Goal: Task Accomplishment & Management: Complete application form

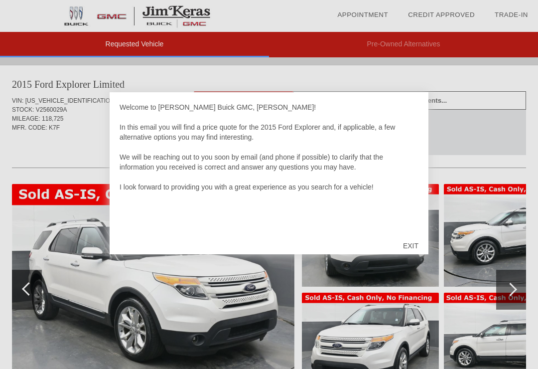
click at [409, 243] on div "EXIT" at bounding box center [410, 246] width 35 height 30
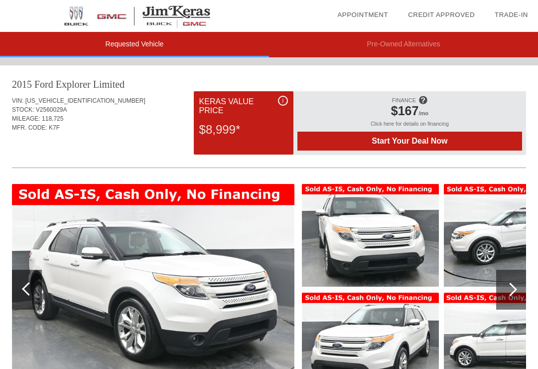
click at [515, 286] on div at bounding box center [511, 289] width 30 height 40
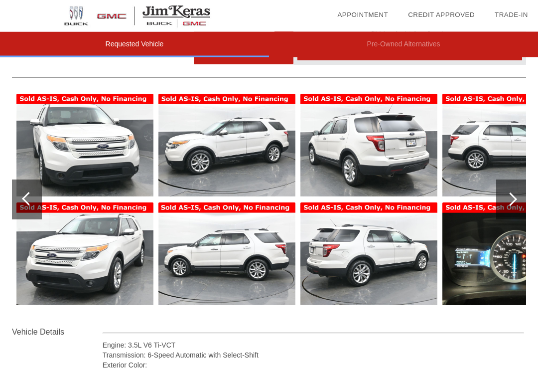
scroll to position [90, 1]
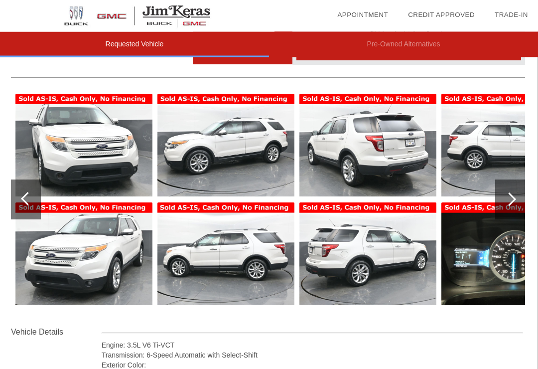
click at [509, 198] on div at bounding box center [509, 199] width 13 height 13
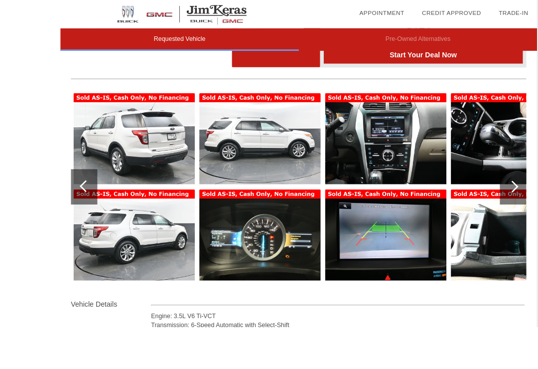
scroll to position [69, 0]
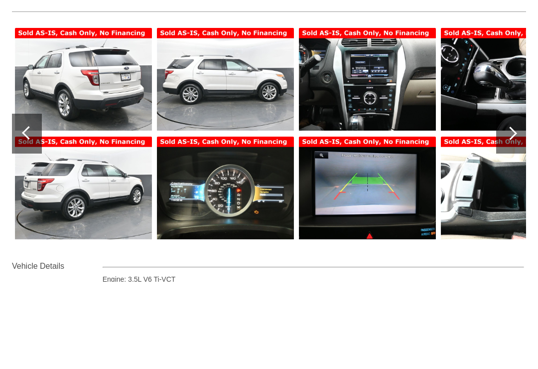
click at [508, 214] on div at bounding box center [510, 220] width 13 height 13
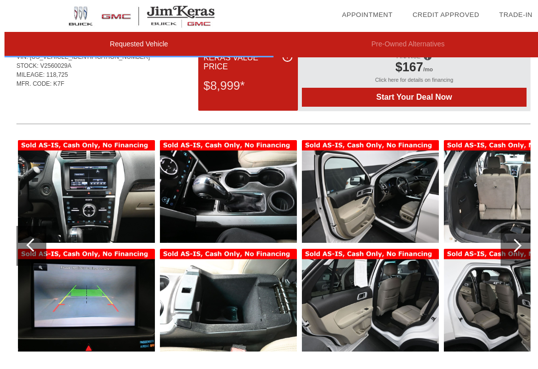
scroll to position [43, 0]
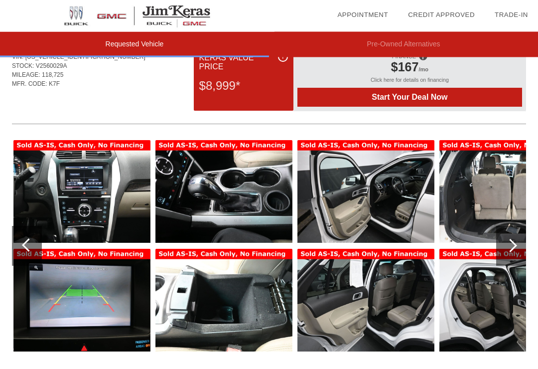
click at [506, 249] on div at bounding box center [511, 246] width 30 height 40
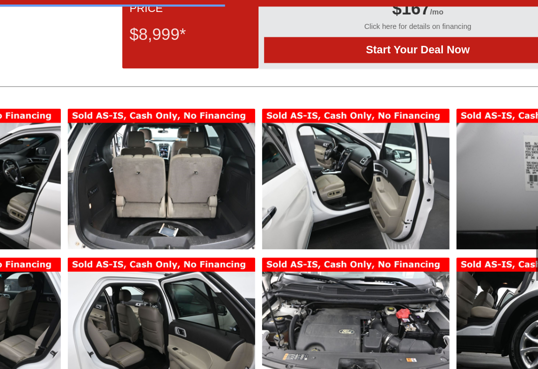
scroll to position [52, 1]
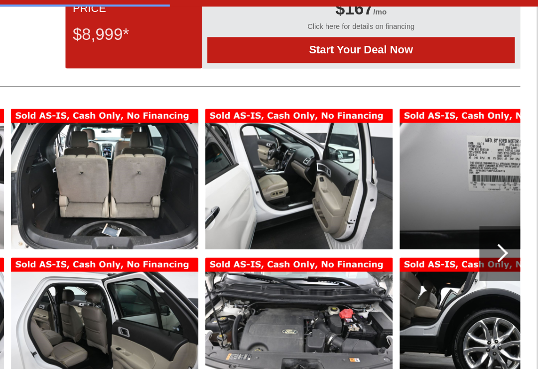
click at [503, 231] on div at bounding box center [509, 237] width 13 height 13
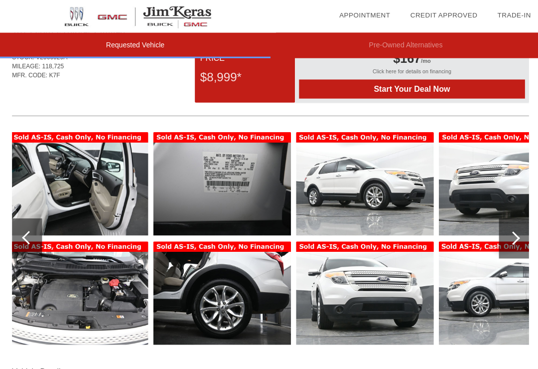
scroll to position [52, 1]
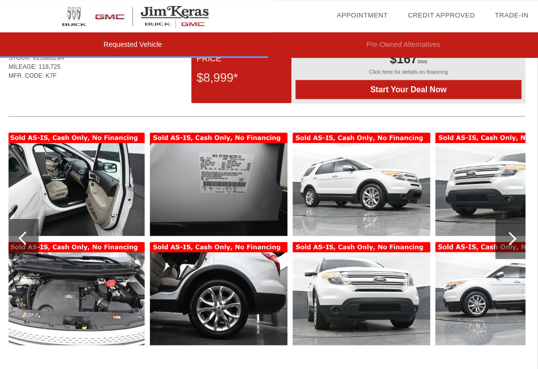
click at [509, 237] on div at bounding box center [509, 236] width 13 height 13
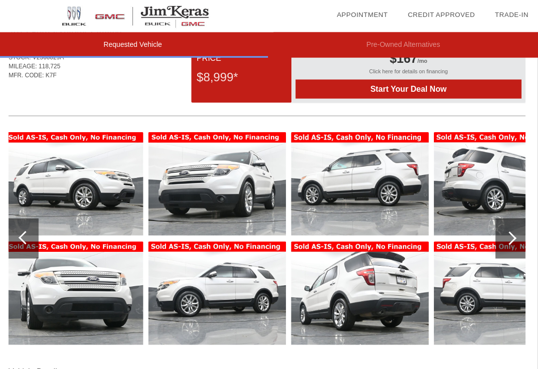
click at [507, 238] on div at bounding box center [509, 236] width 13 height 13
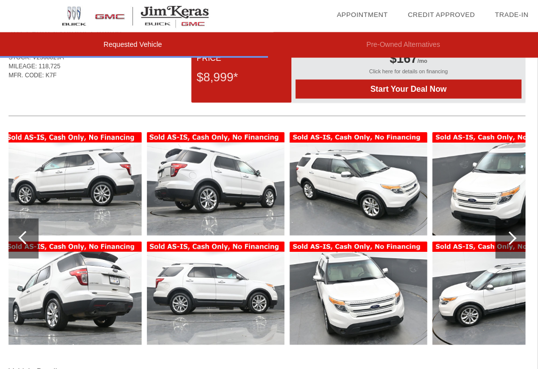
click at [503, 241] on div at bounding box center [510, 237] width 30 height 40
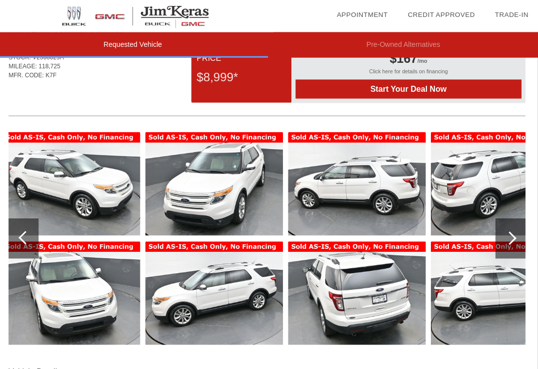
click at [507, 240] on div at bounding box center [509, 236] width 13 height 13
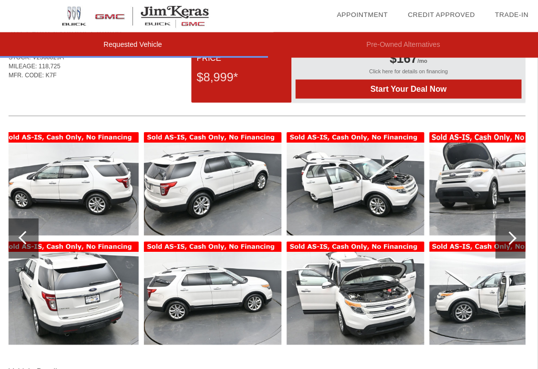
click at [350, 288] on img at bounding box center [355, 291] width 137 height 103
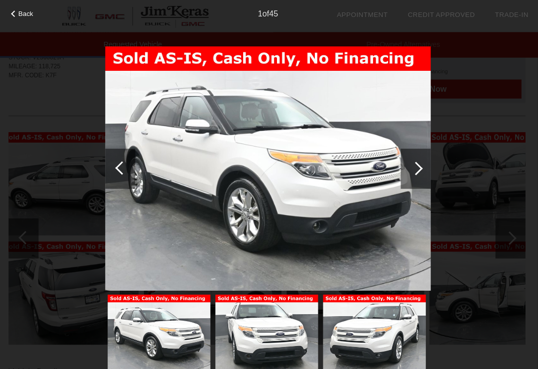
click at [421, 172] on div at bounding box center [416, 167] width 30 height 40
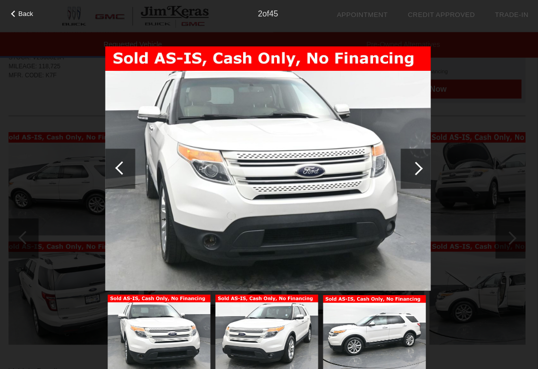
click at [423, 159] on div at bounding box center [416, 167] width 30 height 40
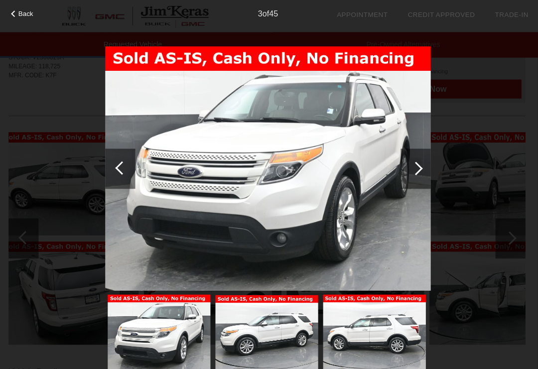
click at [420, 162] on div at bounding box center [416, 167] width 30 height 40
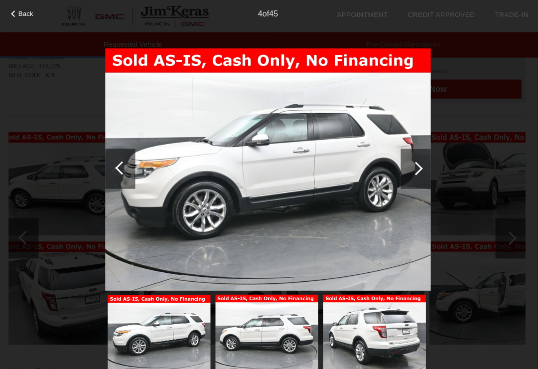
click at [419, 163] on div at bounding box center [416, 167] width 30 height 40
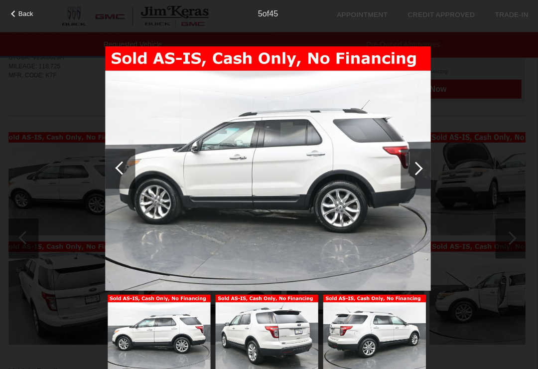
click at [423, 163] on div at bounding box center [416, 167] width 30 height 40
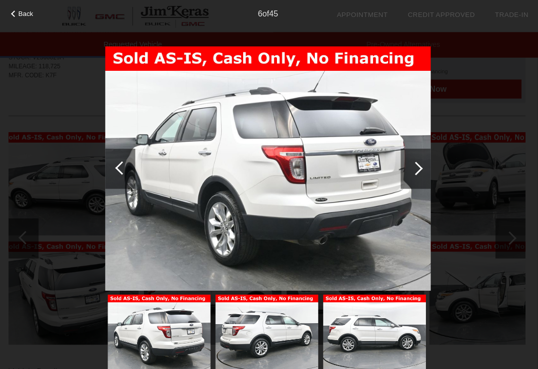
click at [425, 163] on div at bounding box center [416, 167] width 30 height 40
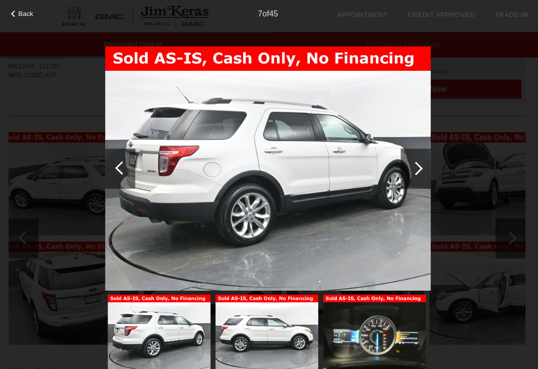
click at [425, 164] on div at bounding box center [416, 167] width 30 height 40
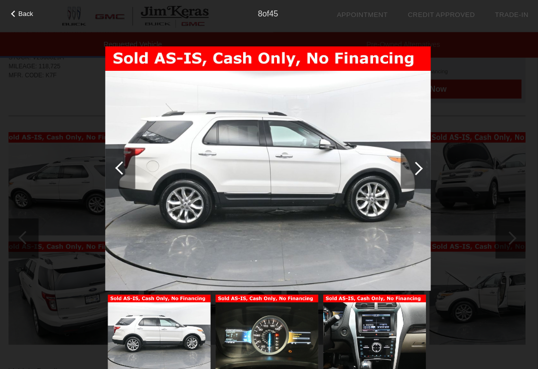
click at [421, 163] on div at bounding box center [416, 167] width 30 height 40
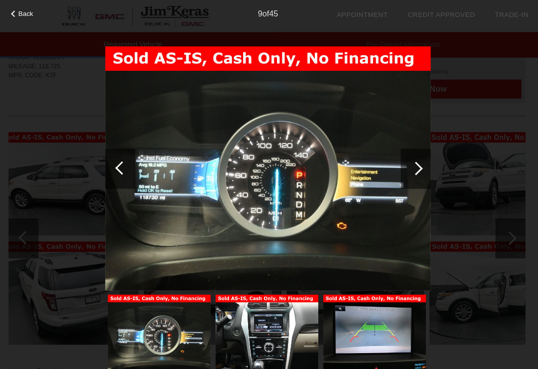
click at [423, 165] on div at bounding box center [416, 167] width 30 height 40
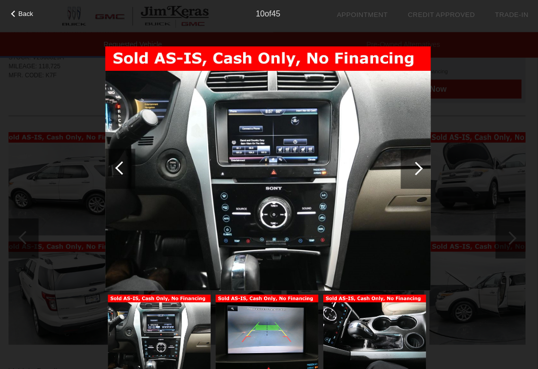
click at [422, 165] on div at bounding box center [416, 167] width 30 height 40
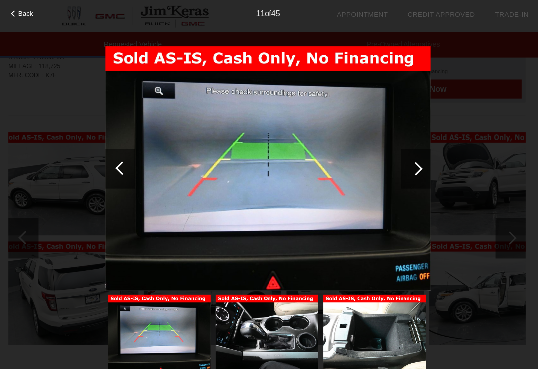
click at [424, 167] on div at bounding box center [416, 167] width 30 height 40
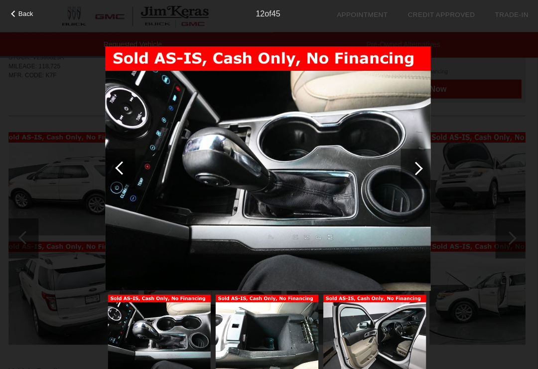
click at [123, 169] on div at bounding box center [123, 166] width 13 height 13
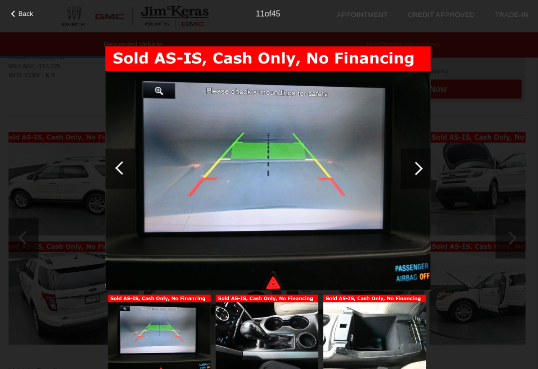
click at [420, 169] on div at bounding box center [416, 167] width 30 height 40
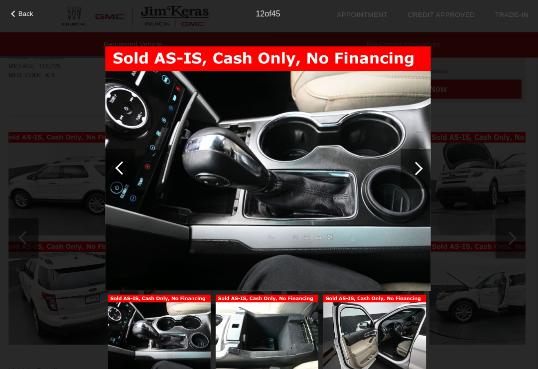
click at [423, 163] on div at bounding box center [416, 167] width 30 height 40
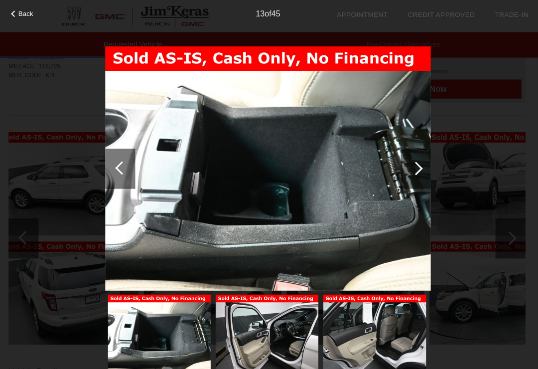
click at [118, 176] on div at bounding box center [122, 167] width 30 height 40
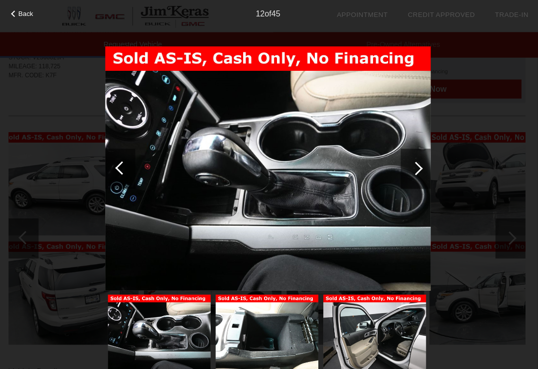
click at [426, 162] on div at bounding box center [416, 167] width 30 height 40
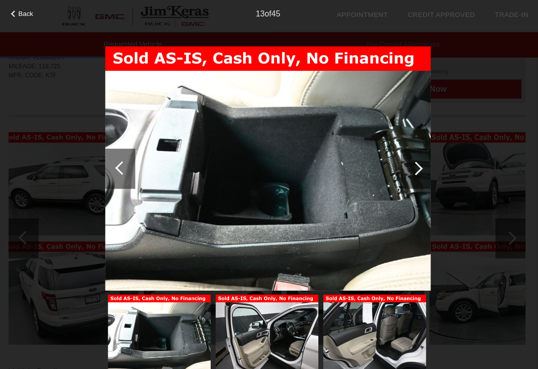
click at [425, 163] on div at bounding box center [416, 167] width 30 height 40
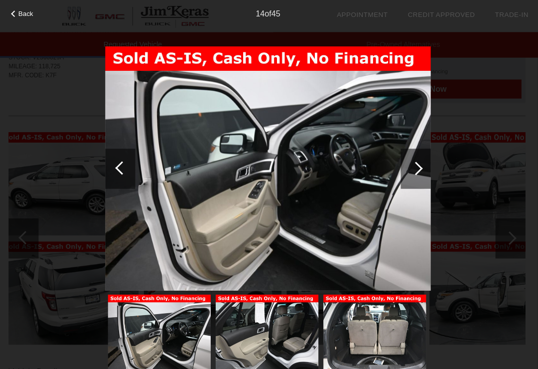
click at [427, 159] on div at bounding box center [416, 167] width 30 height 40
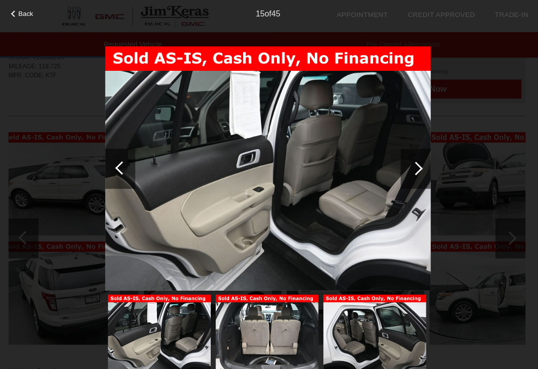
click at [427, 157] on div at bounding box center [416, 167] width 30 height 40
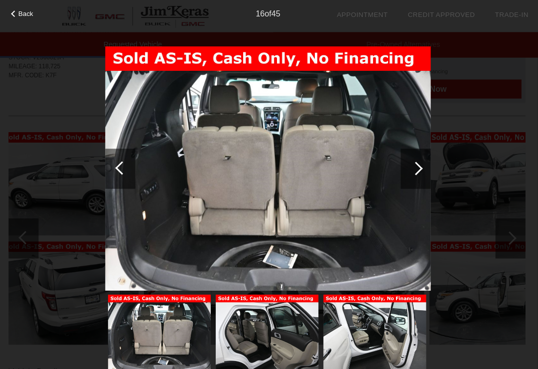
click at [427, 167] on div at bounding box center [416, 167] width 30 height 40
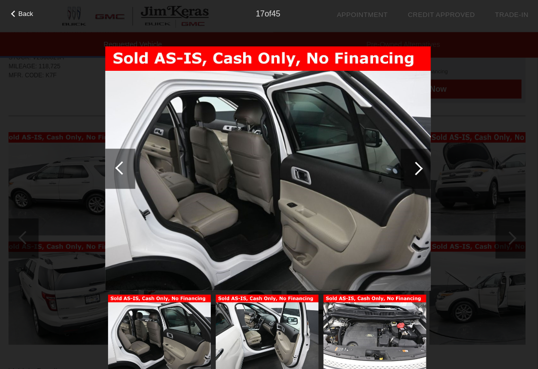
click at [419, 164] on div at bounding box center [416, 167] width 30 height 40
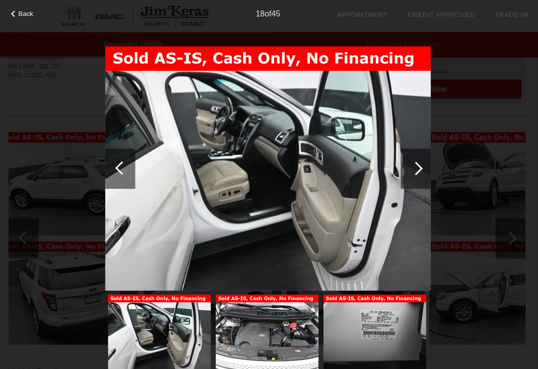
click at [421, 163] on div at bounding box center [416, 167] width 30 height 40
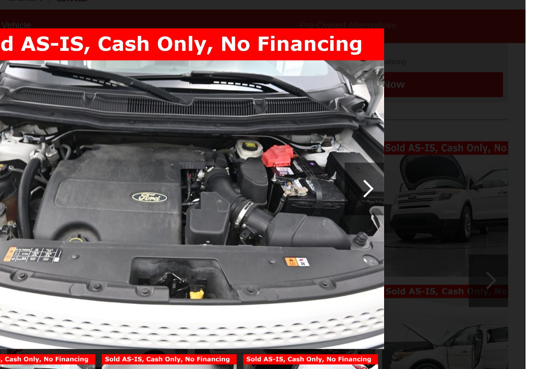
scroll to position [0, 0]
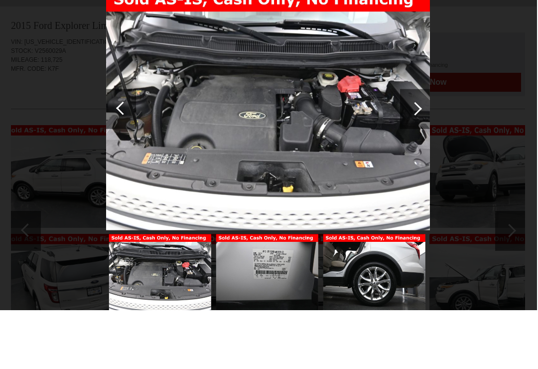
click at [416, 165] on img at bounding box center [269, 167] width 324 height 243
click at [416, 170] on img at bounding box center [269, 167] width 324 height 243
click at [419, 169] on img at bounding box center [269, 167] width 324 height 243
click at [412, 162] on img at bounding box center [269, 167] width 324 height 243
